Goal: Task Accomplishment & Management: Complete application form

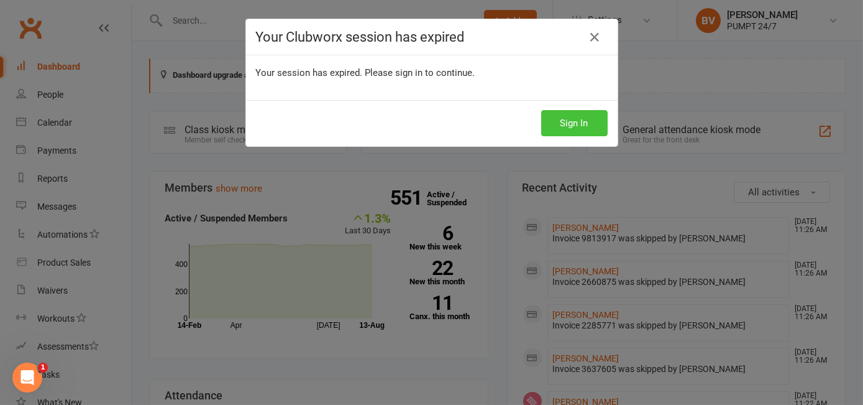
click at [581, 124] on button "Sign In" at bounding box center [574, 123] width 67 height 26
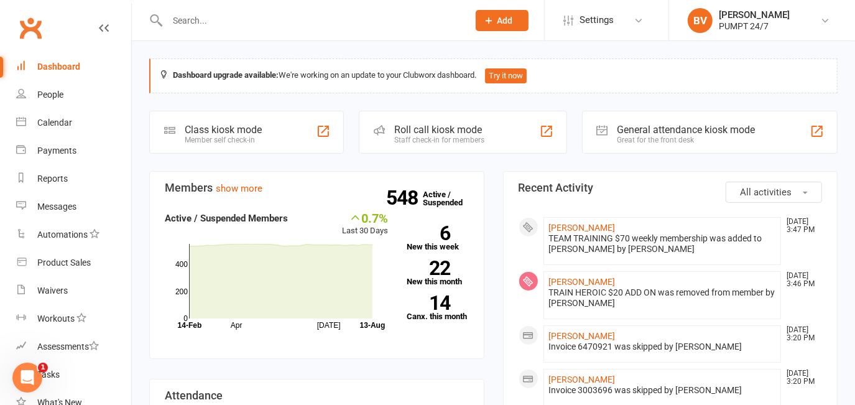
click at [493, 19] on icon at bounding box center [489, 20] width 11 height 11
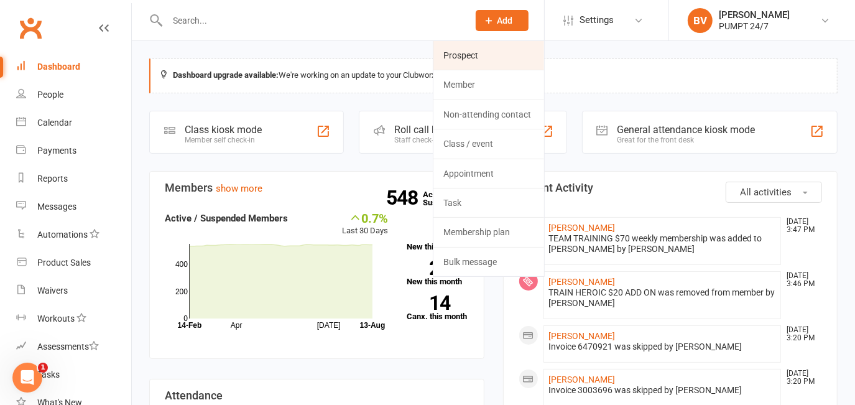
click at [470, 58] on link "Prospect" at bounding box center [488, 55] width 111 height 29
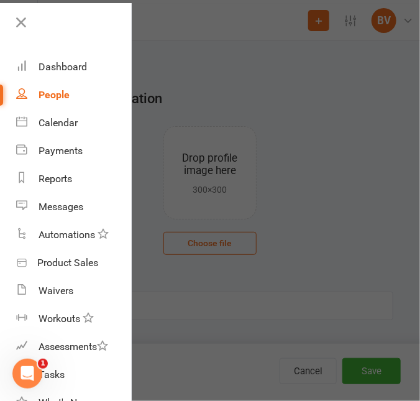
click at [267, 295] on div at bounding box center [210, 200] width 420 height 401
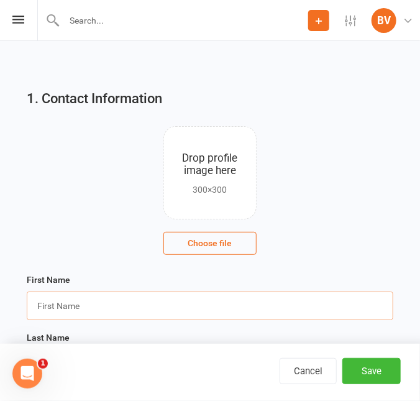
click at [76, 310] on input "text" at bounding box center [210, 306] width 367 height 29
paste input "[PERSON_NAME]"
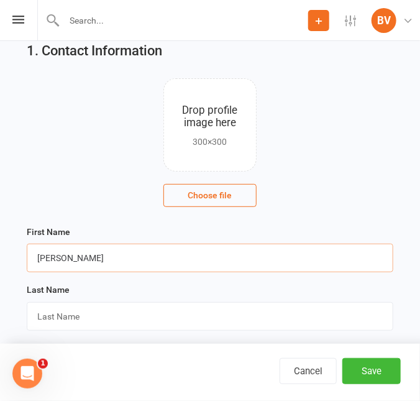
scroll to position [113, 0]
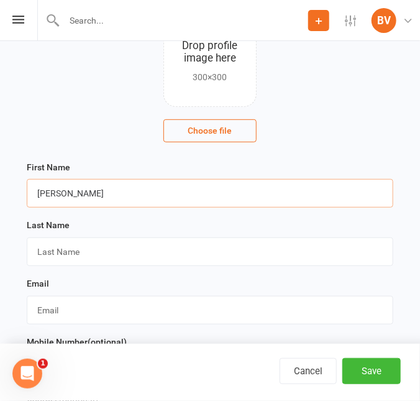
drag, startPoint x: 53, startPoint y: 193, endPoint x: 113, endPoint y: 191, distance: 60.3
click at [113, 191] on input "[PERSON_NAME]" at bounding box center [210, 193] width 367 height 29
type input "Jye"
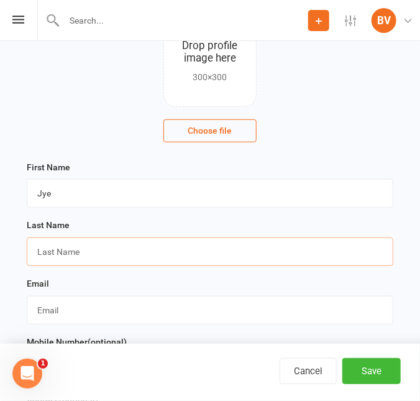
click at [66, 251] on input "text" at bounding box center [210, 251] width 367 height 29
paste input "[PERSON_NAME]"
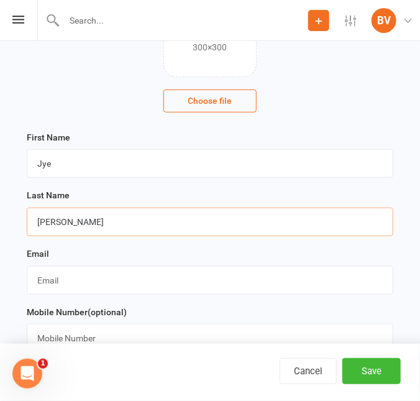
scroll to position [169, 0]
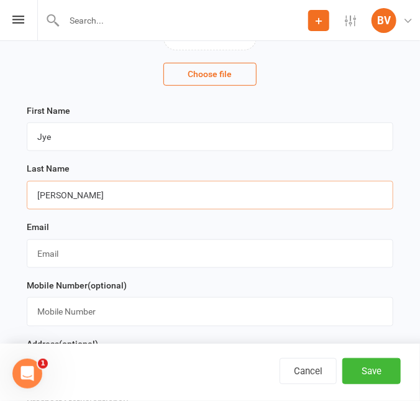
type input "[PERSON_NAME]"
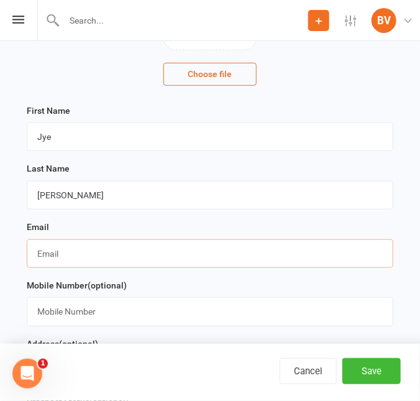
drag, startPoint x: 76, startPoint y: 255, endPoint x: 63, endPoint y: 262, distance: 14.5
click at [76, 255] on input "text" at bounding box center [210, 253] width 367 height 29
click at [57, 254] on input "text" at bounding box center [210, 253] width 367 height 29
paste input "[EMAIL_ADDRESS][DOMAIN_NAME]"
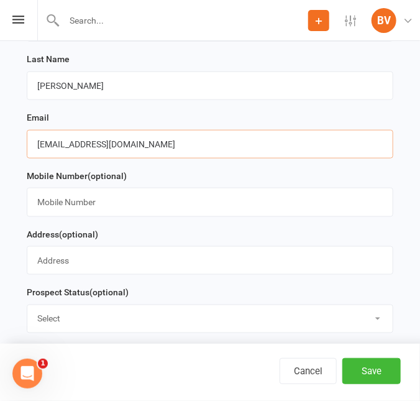
scroll to position [282, 0]
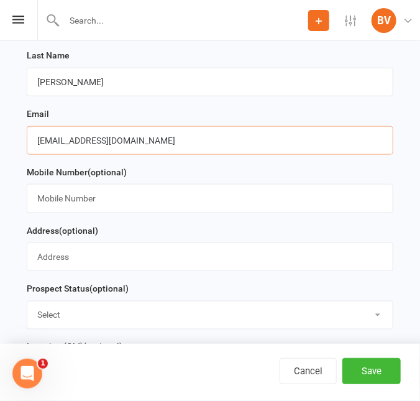
type input "[EMAIL_ADDRESS][DOMAIN_NAME]"
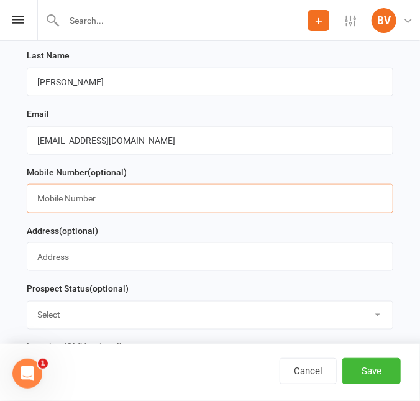
click at [70, 201] on input "text" at bounding box center [210, 198] width 367 height 29
click at [50, 201] on input "text" at bounding box center [210, 198] width 367 height 29
paste input "0426767840"
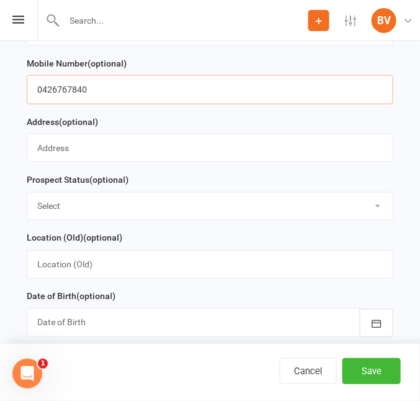
scroll to position [452, 0]
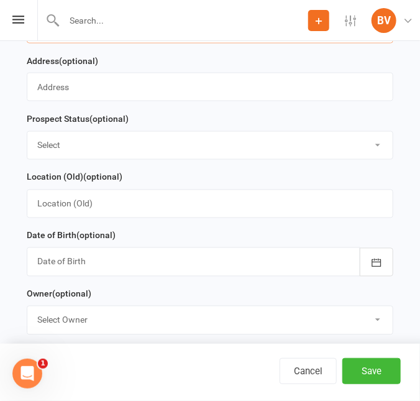
type input "0426767840"
click at [78, 147] on select "Select Initial Contact Follow-up Call Follow-up Email Almost Ready Not Ready No…" at bounding box center [209, 145] width 365 height 27
select select "Follow-up Email"
click at [27, 134] on select "Select Initial Contact Follow-up Call Follow-up Email Almost Ready Not Ready No…" at bounding box center [209, 145] width 365 height 27
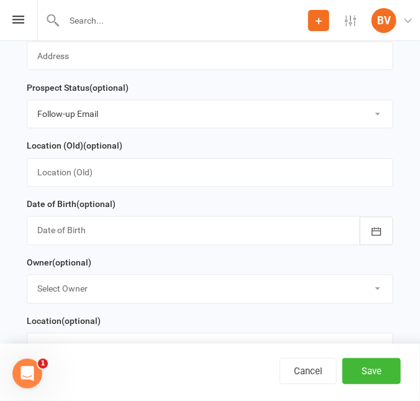
scroll to position [508, 0]
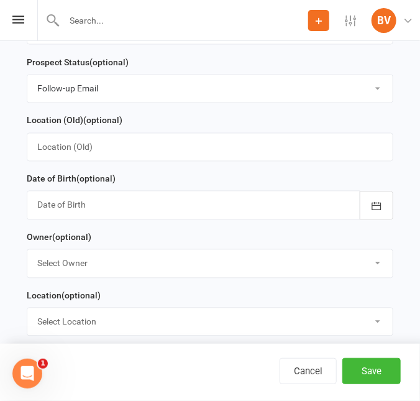
click at [112, 208] on div at bounding box center [210, 205] width 367 height 29
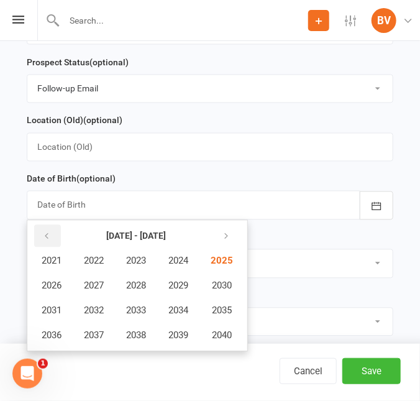
click at [49, 234] on icon "button" at bounding box center [46, 237] width 9 height 10
click at [184, 289] on span "2009" at bounding box center [178, 285] width 20 height 11
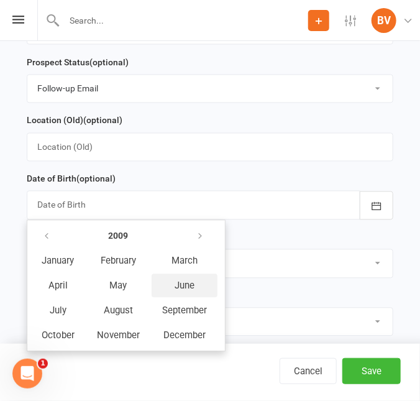
click at [189, 283] on span "June" at bounding box center [185, 285] width 20 height 11
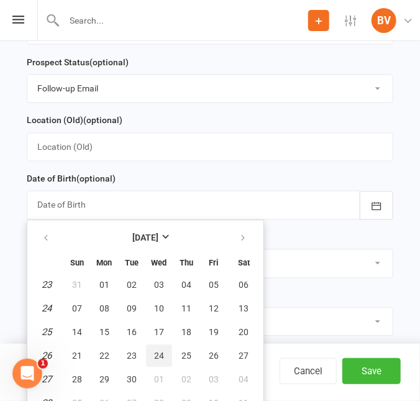
click at [157, 353] on span "24" at bounding box center [159, 356] width 10 height 10
type input "[DATE]"
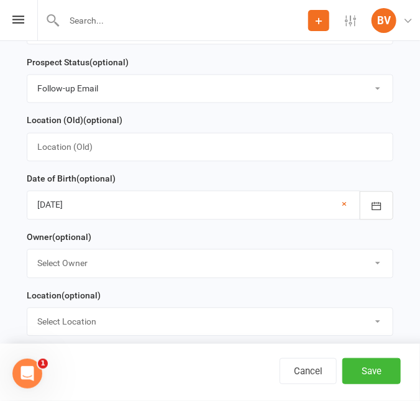
click at [114, 269] on select "Select Owner [PERSON_NAME]" at bounding box center [209, 263] width 365 height 27
select select "0"
click at [27, 253] on select "Select Owner [PERSON_NAME]" at bounding box center [209, 263] width 365 height 27
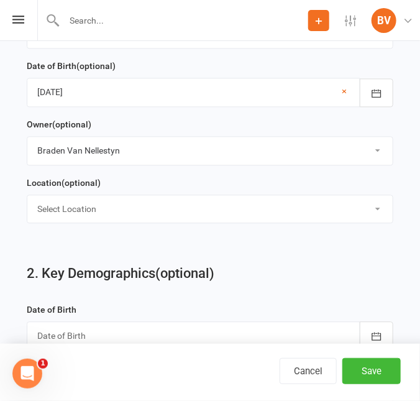
scroll to position [677, 0]
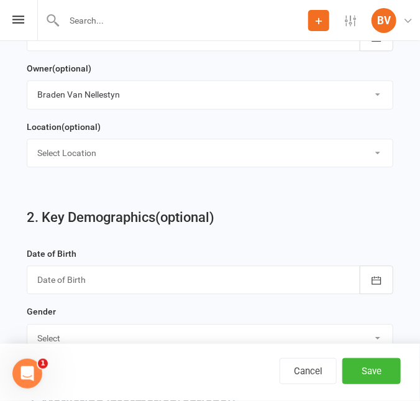
click at [66, 285] on div at bounding box center [210, 279] width 367 height 29
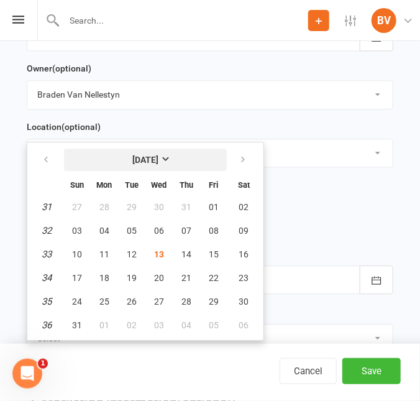
click at [132, 164] on strong "[DATE]" at bounding box center [145, 160] width 26 height 10
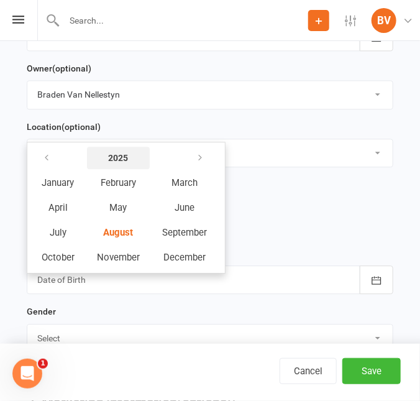
click at [118, 162] on strong "2025" at bounding box center [119, 158] width 20 height 10
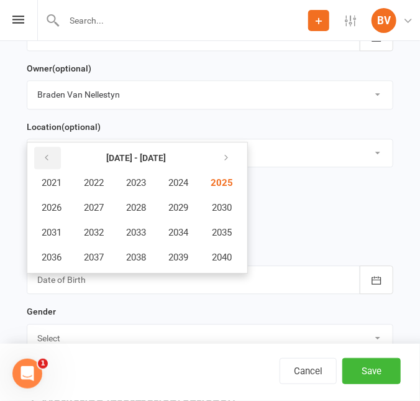
click at [42, 161] on icon "button" at bounding box center [46, 158] width 9 height 10
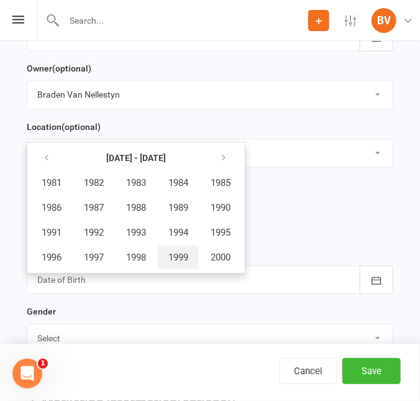
click at [183, 260] on span "1999" at bounding box center [178, 257] width 20 height 11
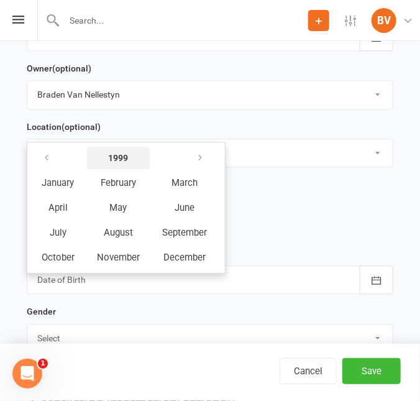
click at [126, 163] on strong "1999" at bounding box center [119, 158] width 20 height 10
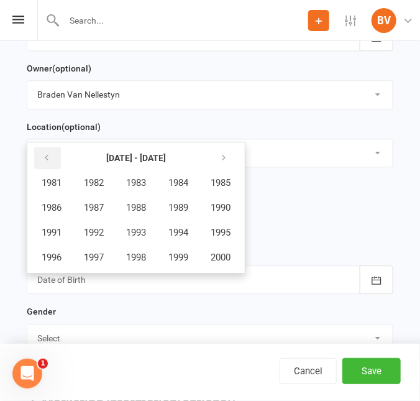
click at [51, 164] on button "button" at bounding box center [47, 158] width 27 height 22
click at [52, 164] on button "button" at bounding box center [47, 158] width 27 height 22
click at [225, 162] on icon "button" at bounding box center [223, 158] width 9 height 10
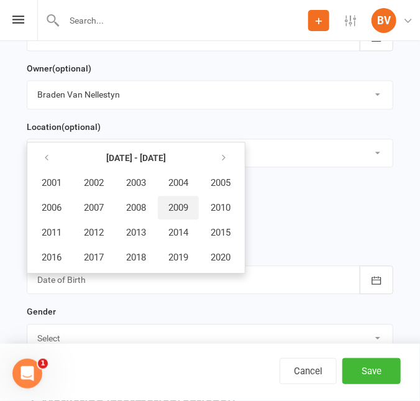
click at [186, 205] on span "2009" at bounding box center [178, 207] width 20 height 11
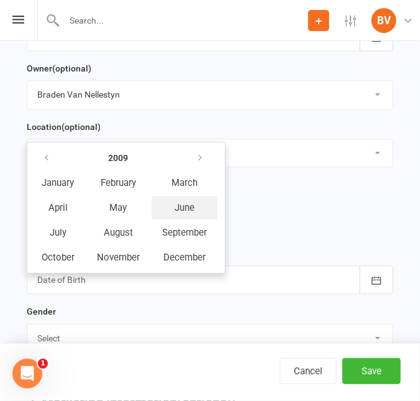
click at [189, 213] on span "June" at bounding box center [185, 207] width 20 height 11
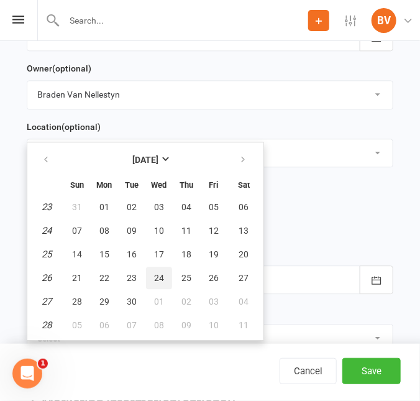
click at [157, 280] on span "24" at bounding box center [159, 278] width 10 height 10
type input "[DATE]"
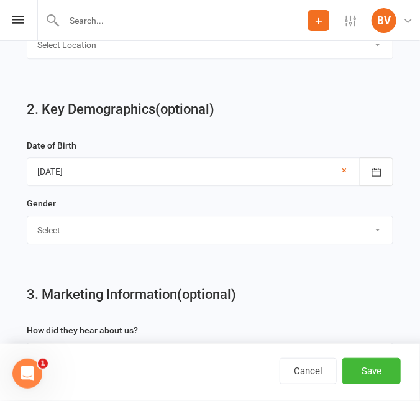
scroll to position [791, 0]
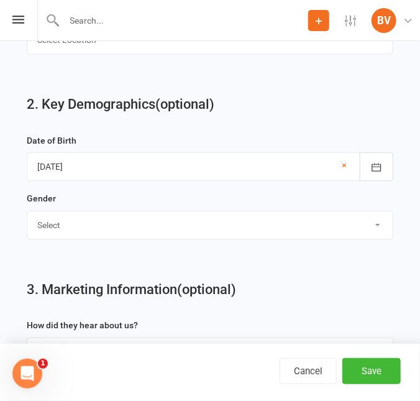
click at [85, 226] on select "Select [DEMOGRAPHIC_DATA] [DEMOGRAPHIC_DATA]" at bounding box center [209, 224] width 365 height 27
select select "[DEMOGRAPHIC_DATA]"
click at [27, 215] on select "Select [DEMOGRAPHIC_DATA] [DEMOGRAPHIC_DATA]" at bounding box center [209, 224] width 365 height 27
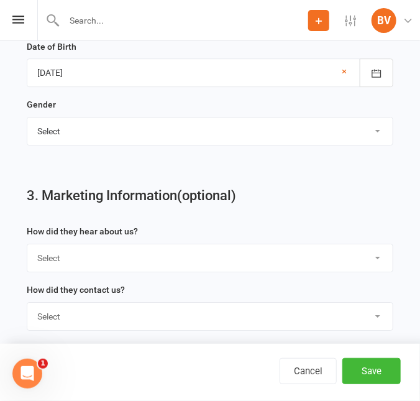
scroll to position [904, 0]
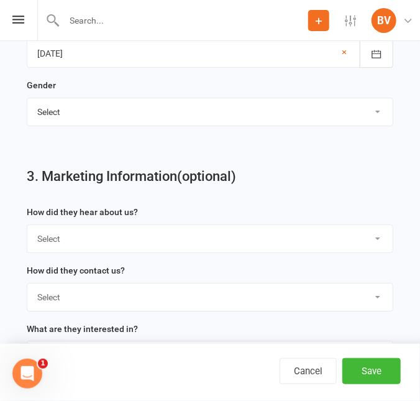
click at [75, 242] on select "Select Google Through A Friend Poster Magazine Walk by Letter Box Drop Facebook" at bounding box center [209, 238] width 365 height 27
select select "Through A Friend"
click at [27, 229] on select "Select Google Through A Friend Poster Magazine Walk by Letter Box Drop Facebook" at bounding box center [209, 238] width 365 height 27
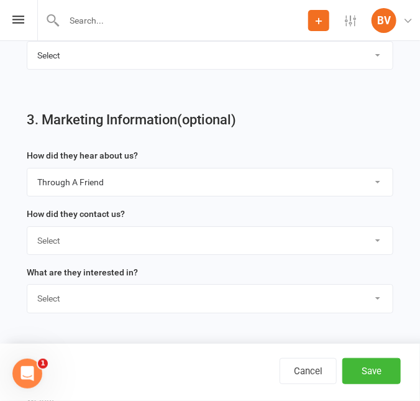
scroll to position [1017, 0]
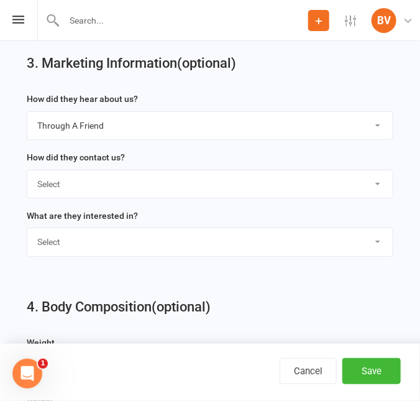
click at [75, 190] on select "Select Phone Email In-Facility" at bounding box center [209, 183] width 365 height 27
select select "Email"
click at [27, 175] on select "Select Phone Email In-Facility" at bounding box center [209, 183] width 365 height 27
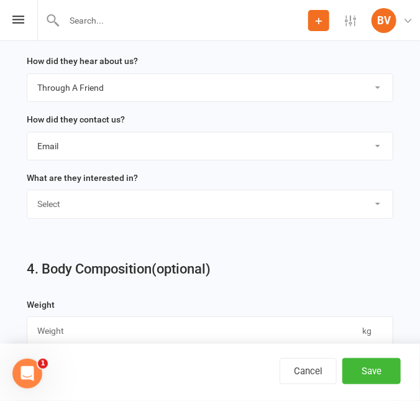
scroll to position [1073, 0]
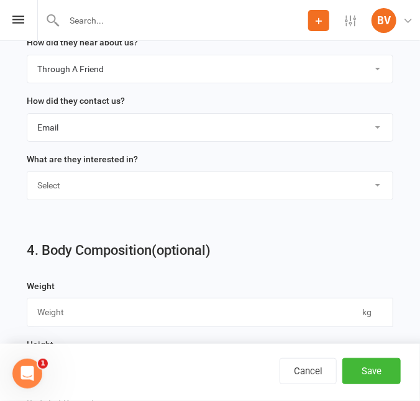
click at [88, 190] on select "Select Classes Personal Training Weight Loss Body Building De-Stressing Diet/Fo…" at bounding box center [209, 185] width 365 height 27
select select "Body Building"
click at [27, 177] on select "Select Classes Personal Training Weight Loss Body Building De-Stressing Diet/Fo…" at bounding box center [209, 185] width 365 height 27
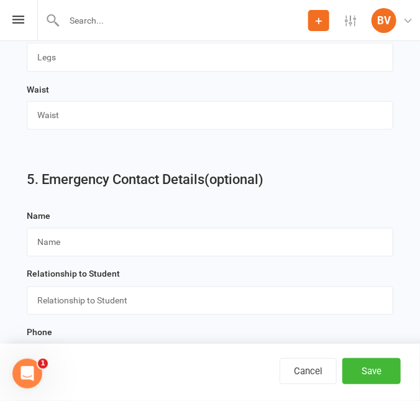
scroll to position [1638, 0]
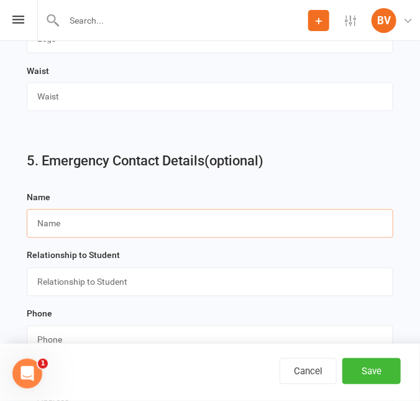
click at [66, 232] on input "text" at bounding box center [210, 223] width 367 height 29
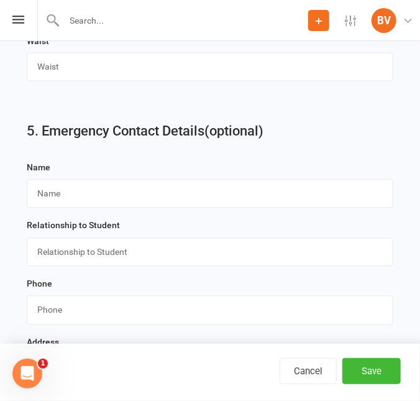
scroll to position [1695, 0]
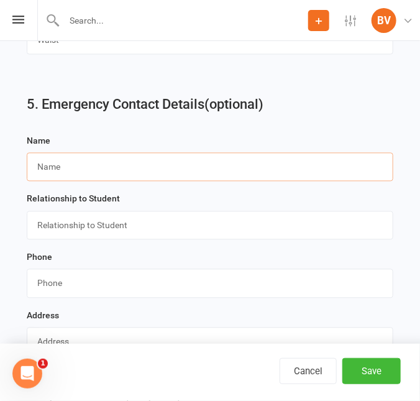
click at [54, 174] on input "text" at bounding box center [210, 167] width 367 height 29
paste input "[PERSON_NAME]"
type input "[PERSON_NAME]"
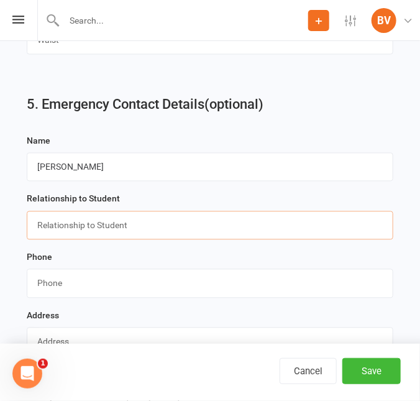
click at [53, 236] on input "text" at bounding box center [210, 225] width 367 height 29
type input "Parent"
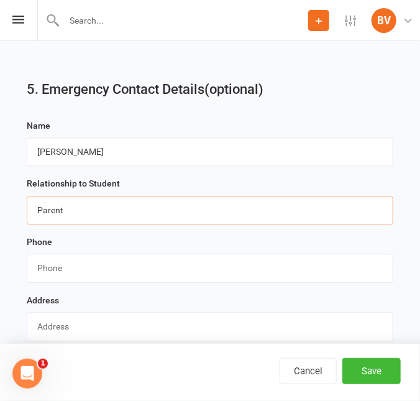
scroll to position [1808, 0]
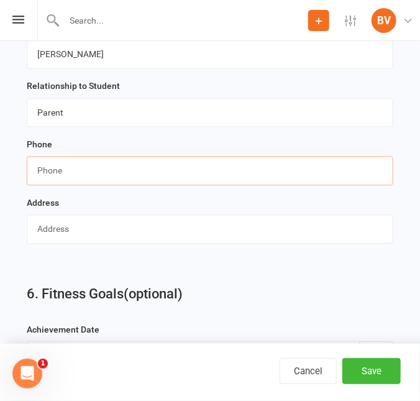
click at [76, 181] on input "string" at bounding box center [210, 170] width 367 height 29
click at [58, 180] on input "string" at bounding box center [210, 170] width 367 height 29
paste input "0426767840"
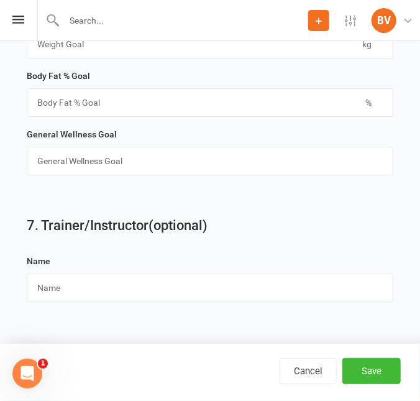
scroll to position [2190, 0]
type input "0426767840"
click at [374, 372] on button "Save" at bounding box center [371, 371] width 58 height 26
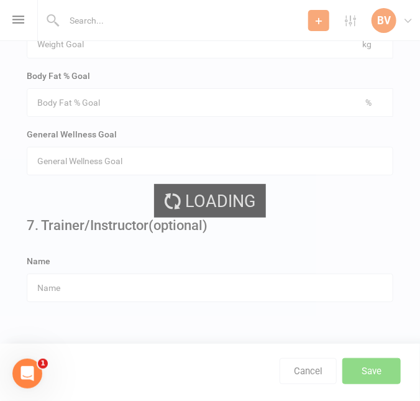
scroll to position [0, 0]
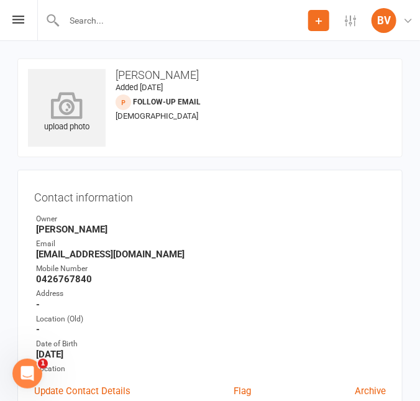
click at [65, 114] on icon at bounding box center [67, 104] width 86 height 27
